Goal: Task Accomplishment & Management: Manage account settings

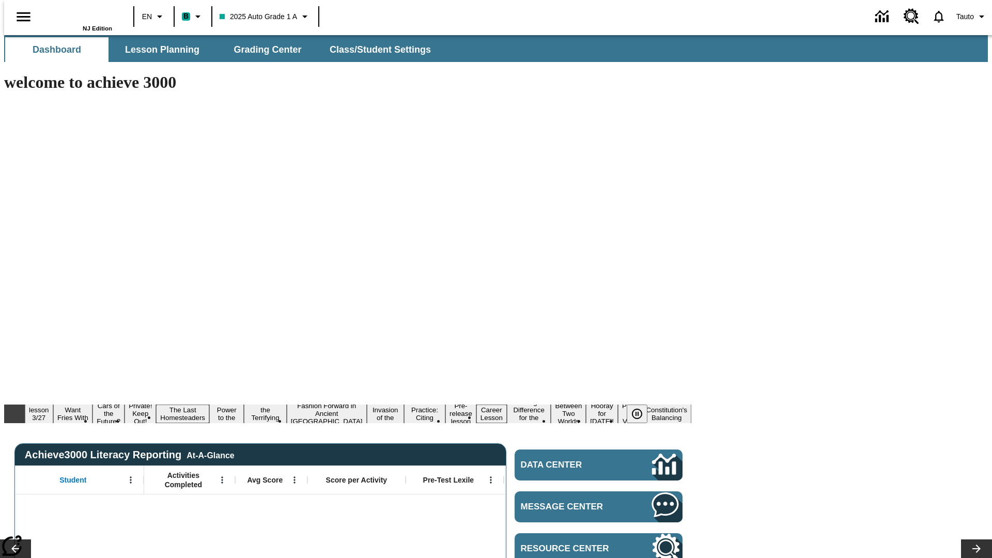
type input "-1"
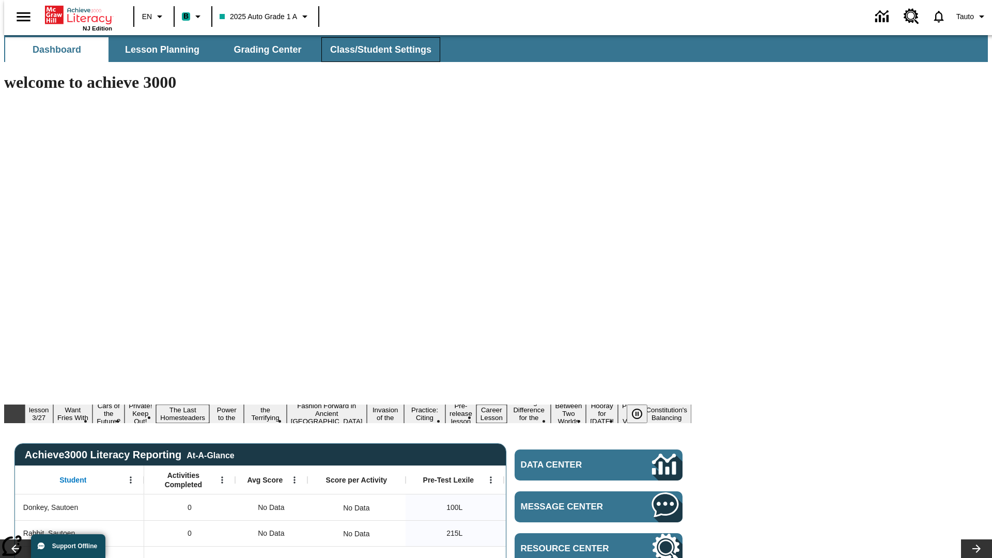
click at [375, 50] on span "Class/Student Settings" at bounding box center [380, 50] width 101 height 12
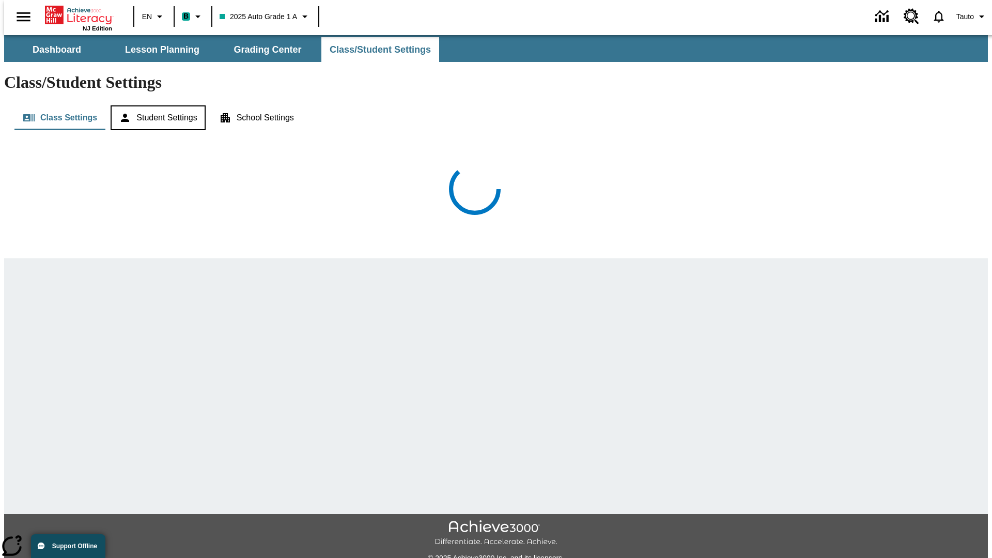
click at [155, 105] on button "Student Settings" at bounding box center [158, 117] width 95 height 25
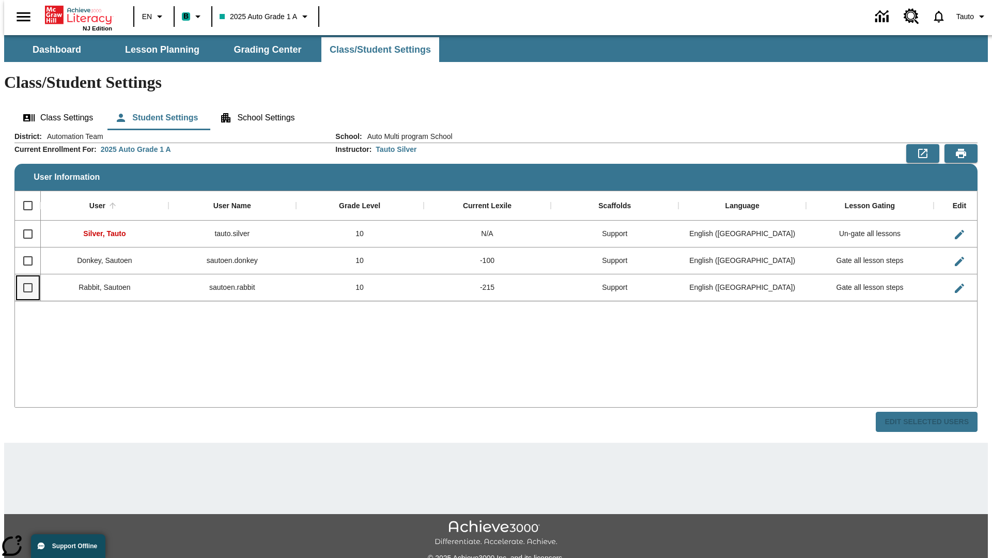
click at [23, 277] on input "Select row" at bounding box center [28, 288] width 22 height 22
checkbox input "true"
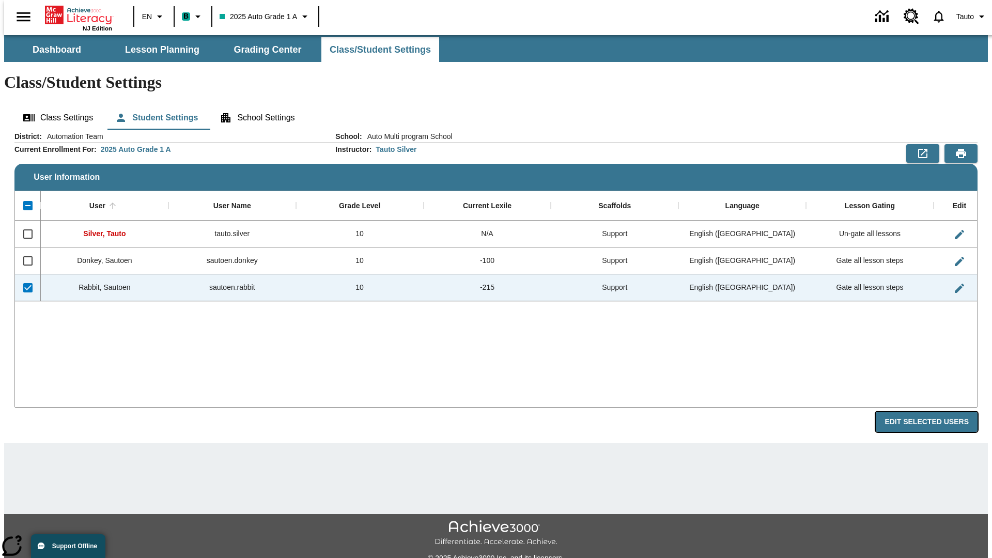
click at [934, 412] on button "Edit Selected Users" at bounding box center [926, 422] width 102 height 20
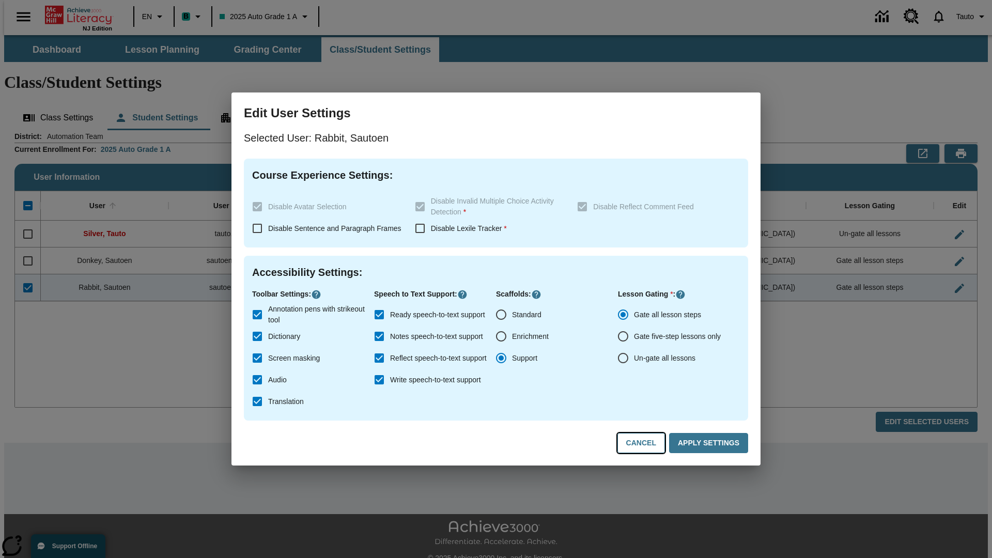
click at [646, 443] on button "Cancel" at bounding box center [641, 443] width 48 height 20
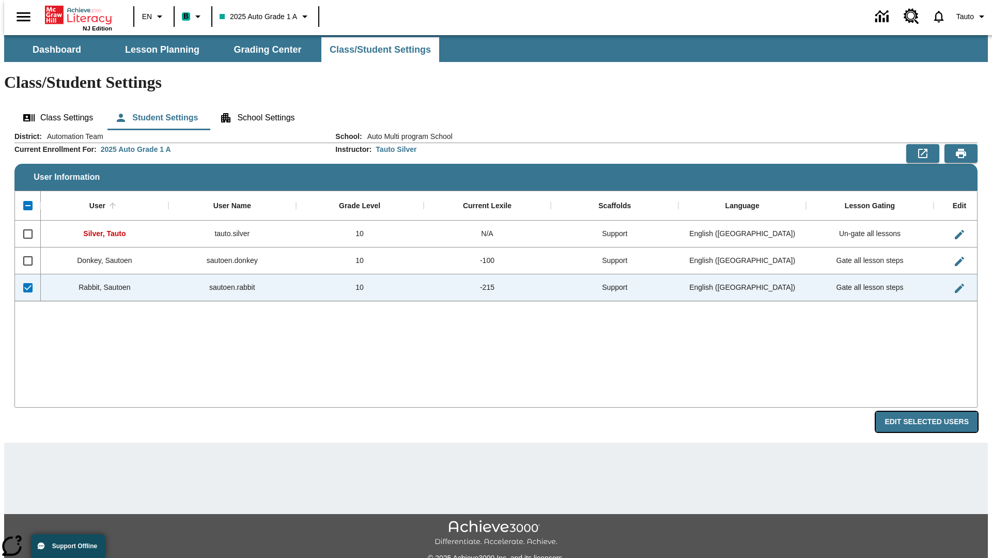
click at [934, 412] on button "Edit Selected Users" at bounding box center [926, 422] width 102 height 20
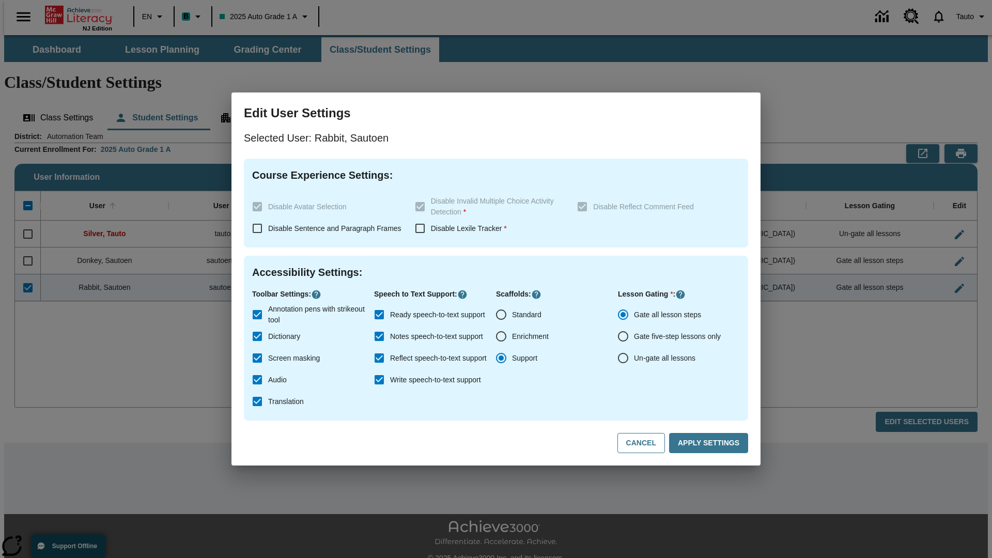
click at [379, 315] on input "Ready speech-to-text support" at bounding box center [379, 315] width 22 height 22
checkbox input "false"
click at [710, 443] on button "Apply Settings" at bounding box center [708, 443] width 79 height 20
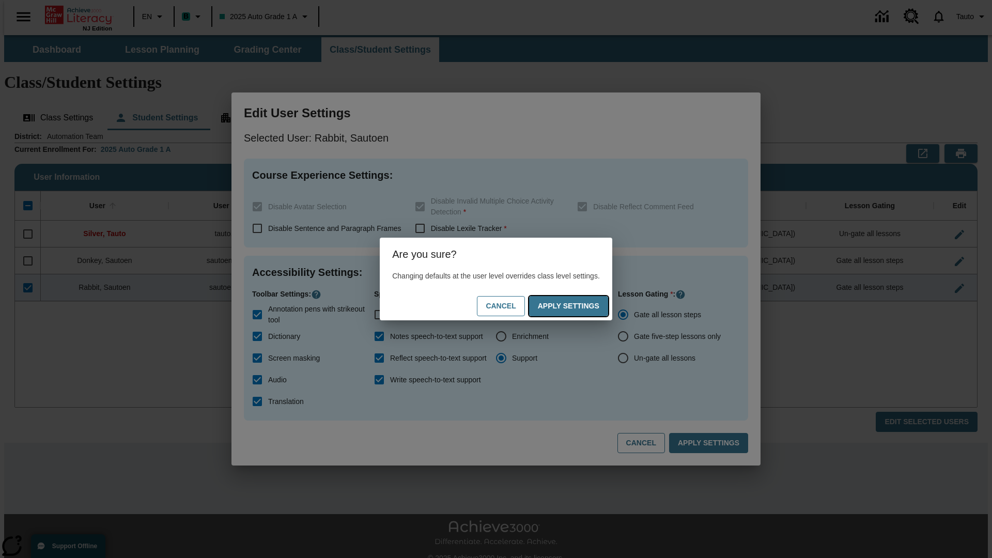
click at [578, 306] on button "Apply Settings" at bounding box center [568, 306] width 79 height 20
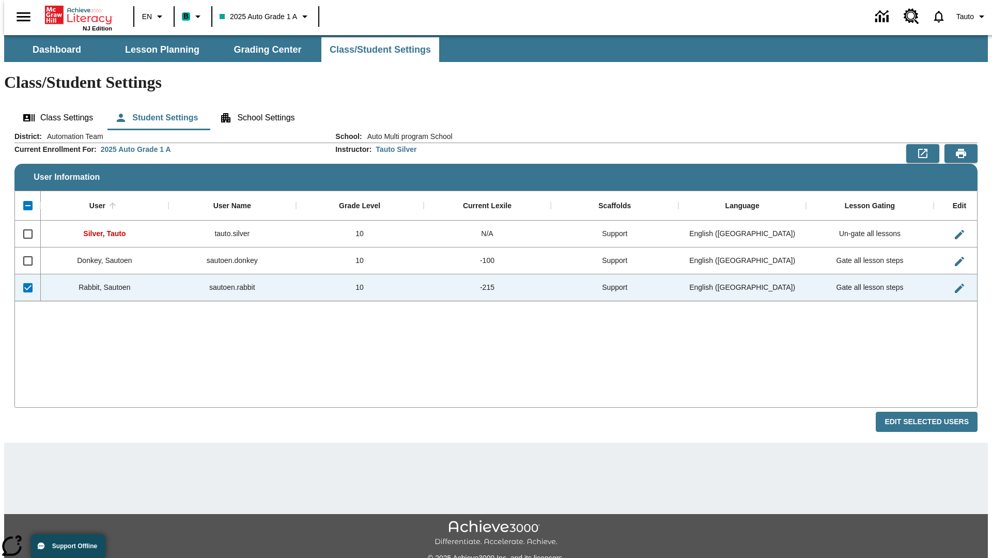
checkbox input "false"
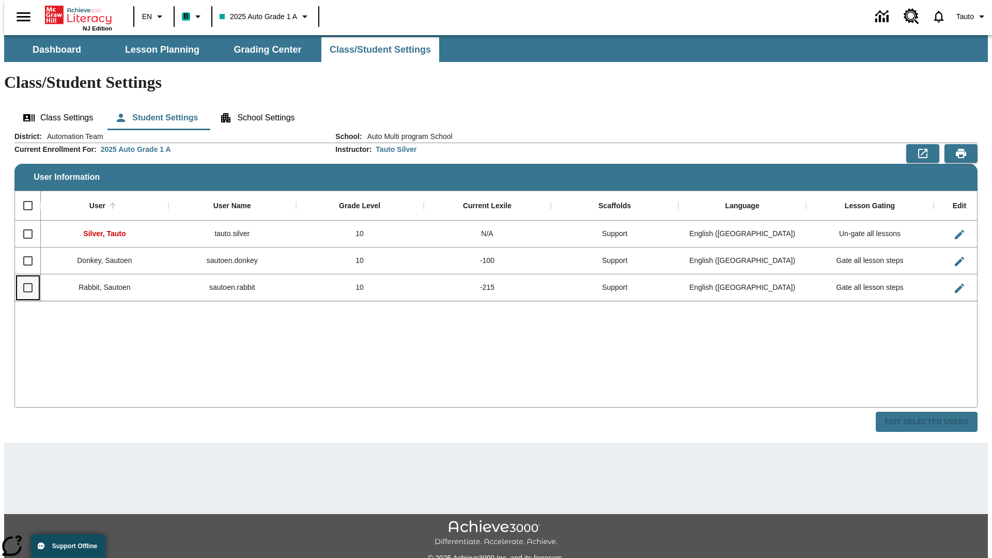
click at [23, 277] on input "Select row" at bounding box center [28, 288] width 22 height 22
checkbox input "true"
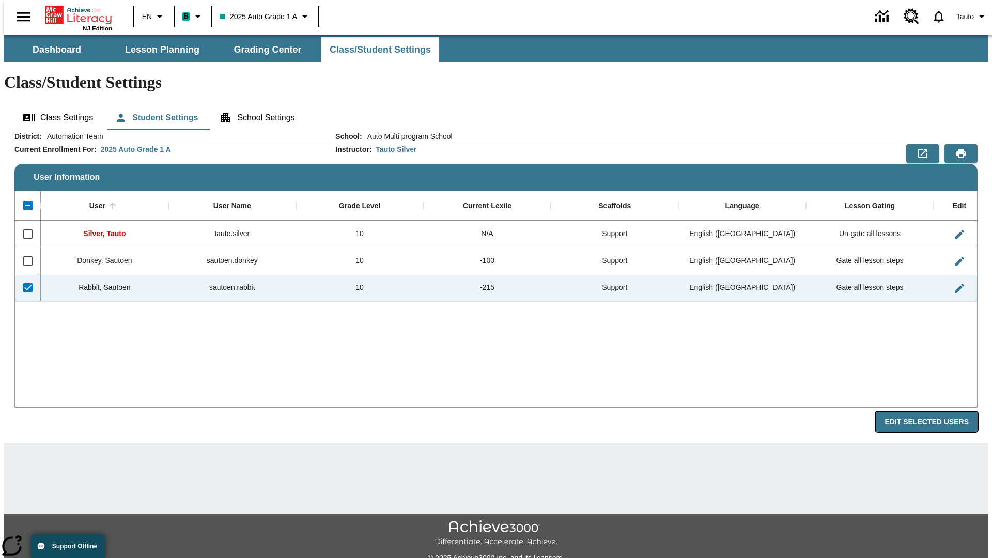
click at [934, 412] on button "Edit Selected Users" at bounding box center [926, 422] width 102 height 20
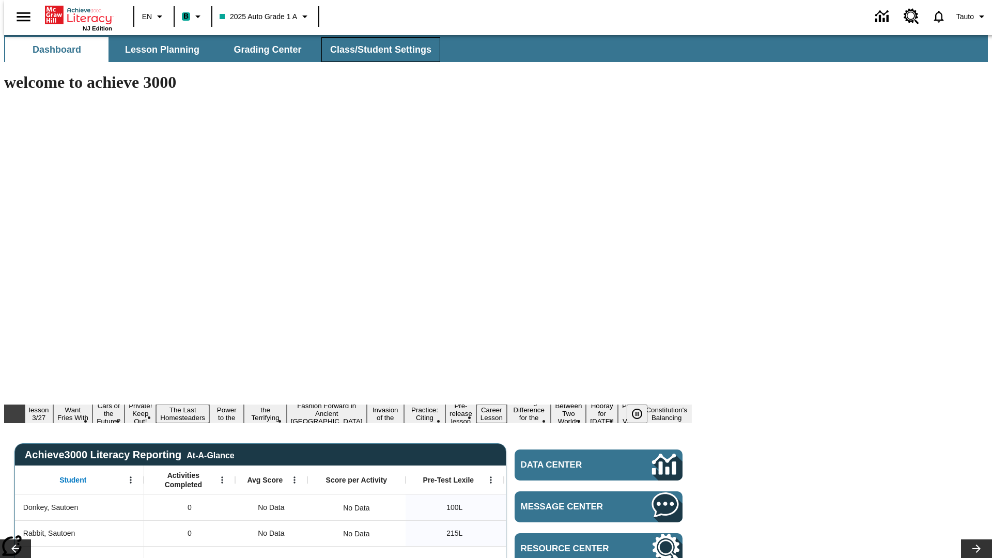
click at [375, 50] on span "Class/Student Settings" at bounding box center [380, 50] width 101 height 12
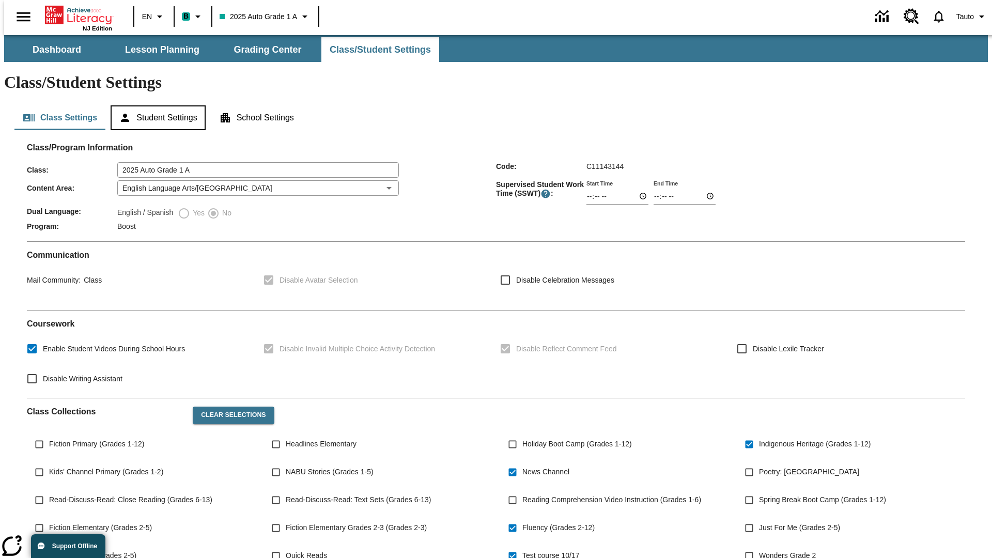
click at [155, 105] on button "Student Settings" at bounding box center [158, 117] width 95 height 25
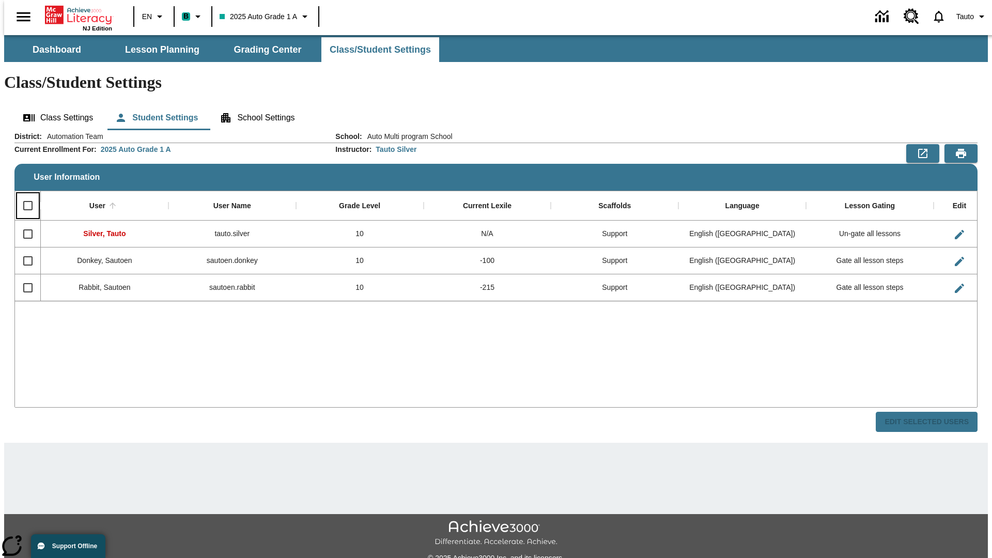
click at [23, 195] on input "Select all rows" at bounding box center [28, 206] width 22 height 22
checkbox input "true"
